Goal: Navigation & Orientation: Understand site structure

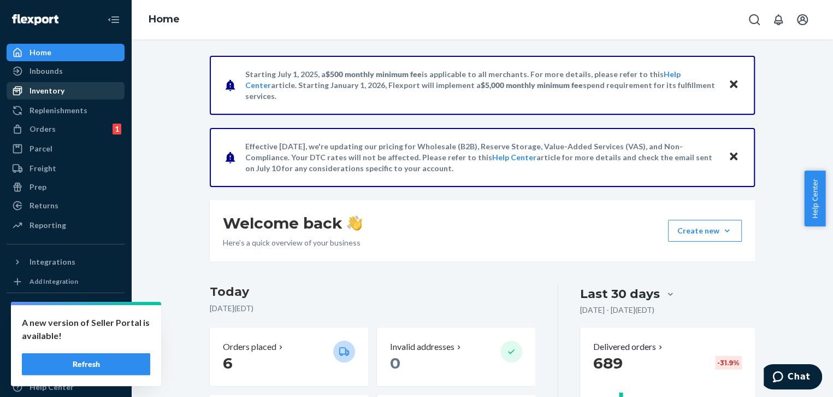
click at [60, 93] on div "Inventory" at bounding box center [46, 90] width 35 height 11
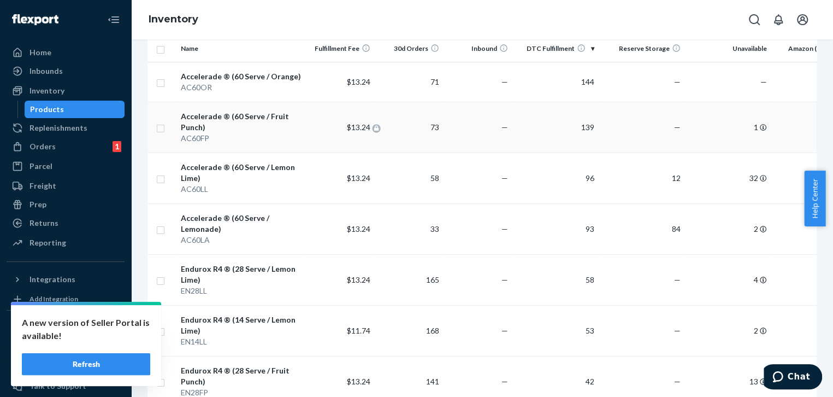
scroll to position [66, 0]
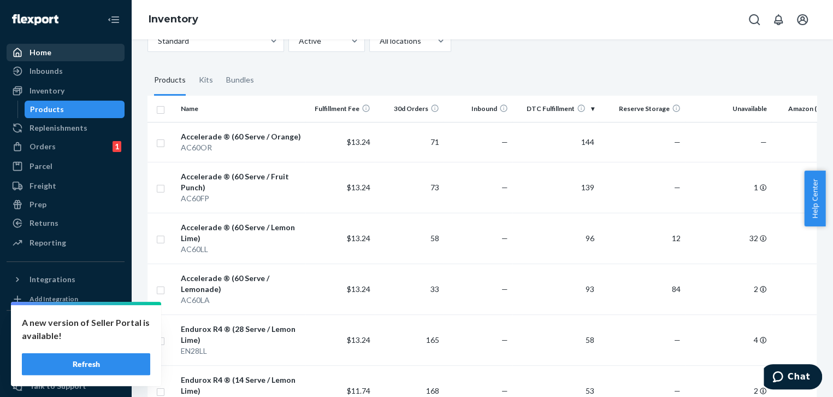
click at [57, 51] on div "Home" at bounding box center [66, 52] width 116 height 15
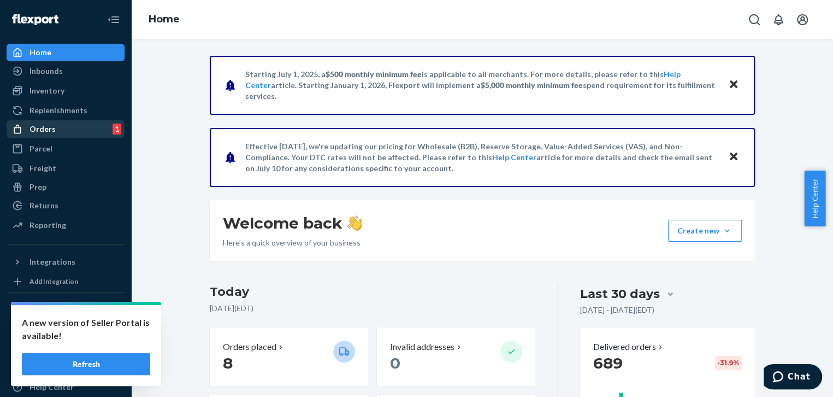
click at [59, 132] on div "Orders 1" at bounding box center [66, 128] width 116 height 15
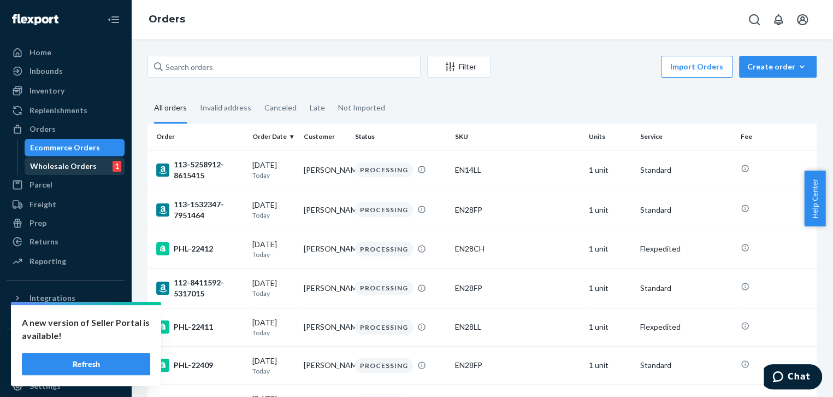
click at [67, 164] on div "Wholesale Orders" at bounding box center [63, 166] width 67 height 11
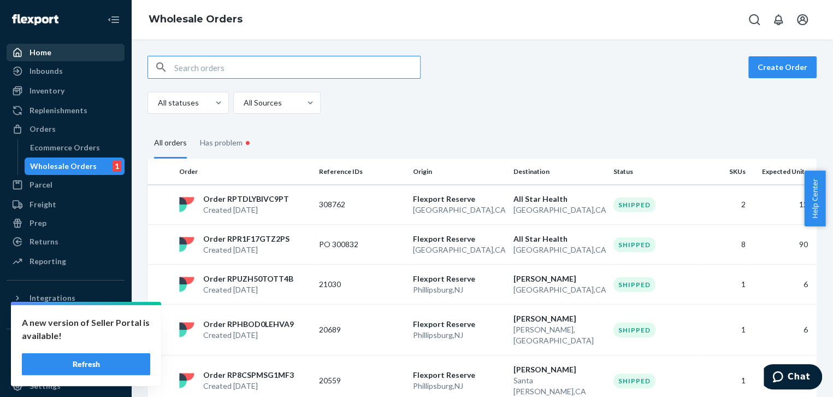
click at [46, 53] on div "Home" at bounding box center [40, 52] width 22 height 11
